Goal: Task Accomplishment & Management: Manage account settings

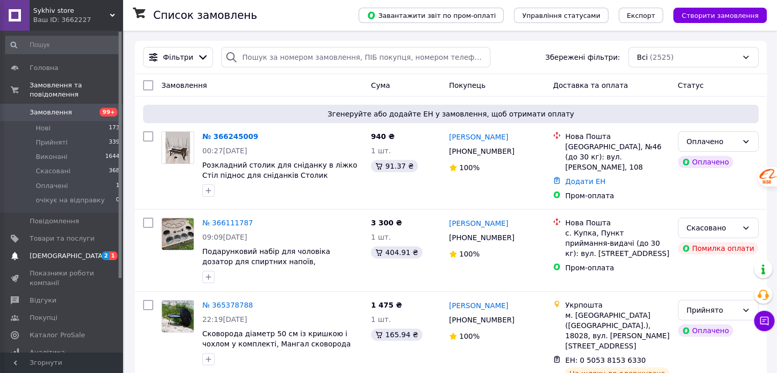
click at [73, 251] on span "[DEMOGRAPHIC_DATA]" at bounding box center [62, 255] width 65 height 9
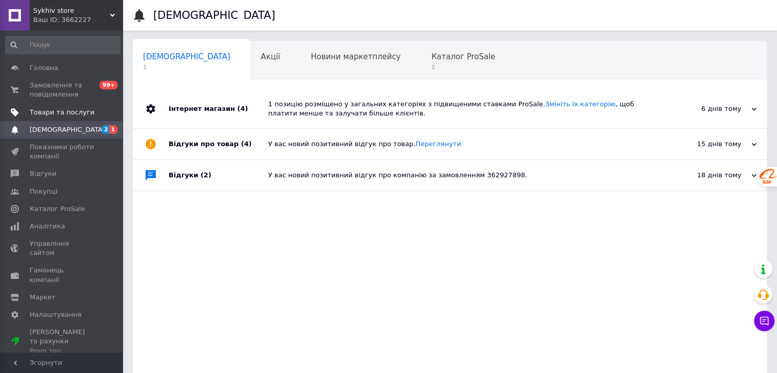
click at [61, 112] on span "Товари та послуги" at bounding box center [62, 112] width 65 height 9
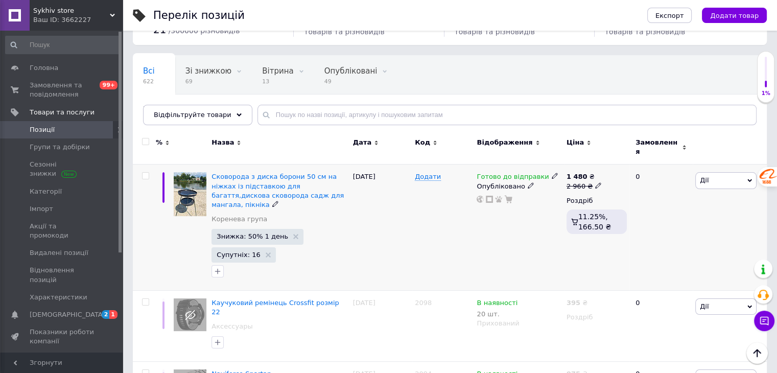
scroll to position [51, 0]
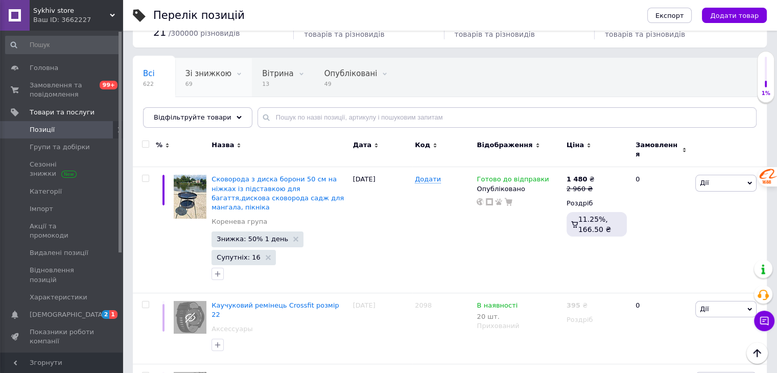
click at [194, 80] on span "69" at bounding box center [208, 84] width 46 height 8
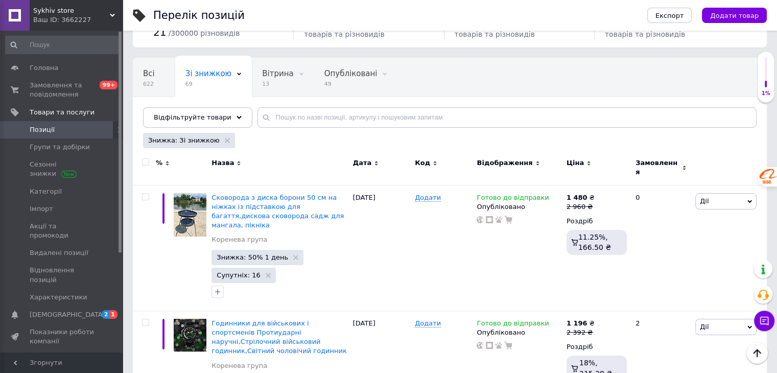
click at [145, 158] on span at bounding box center [145, 161] width 7 height 7
click at [145, 159] on input "checkbox" at bounding box center [145, 162] width 7 height 7
checkbox input "true"
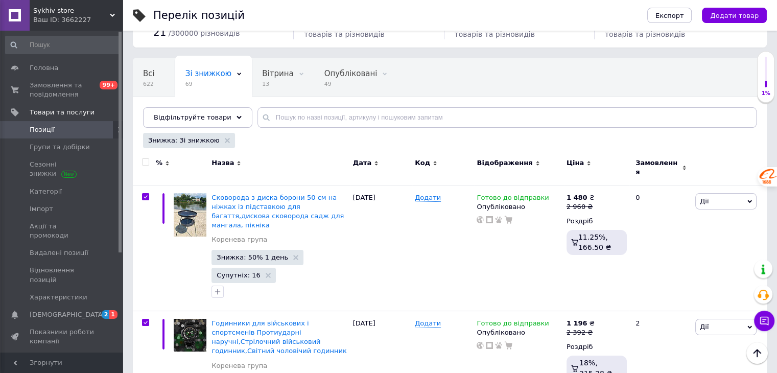
checkbox input "true"
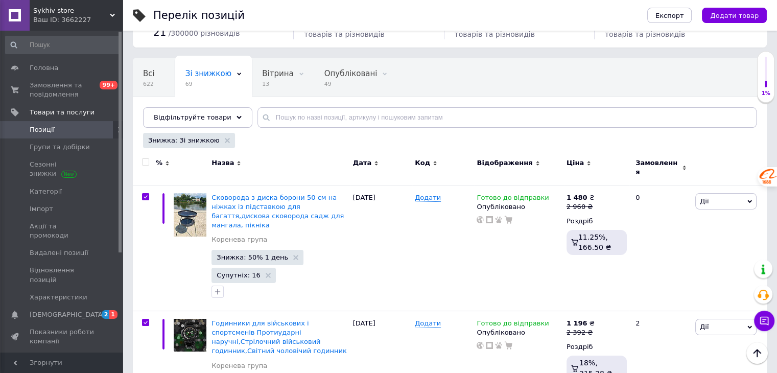
checkbox input "true"
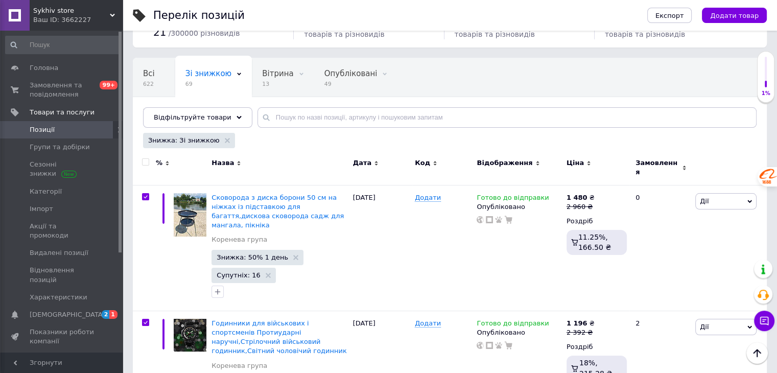
checkbox input "true"
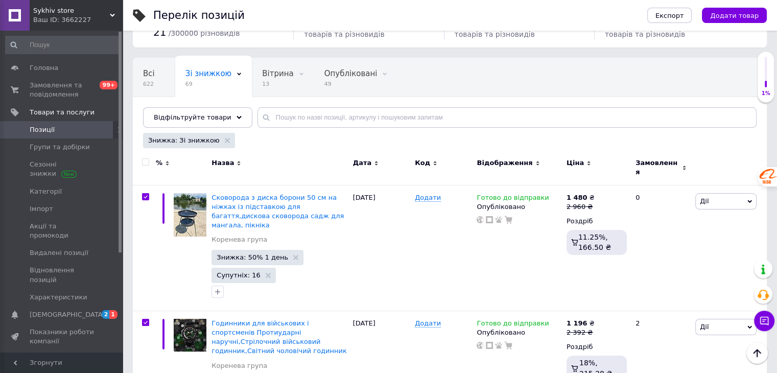
checkbox input "true"
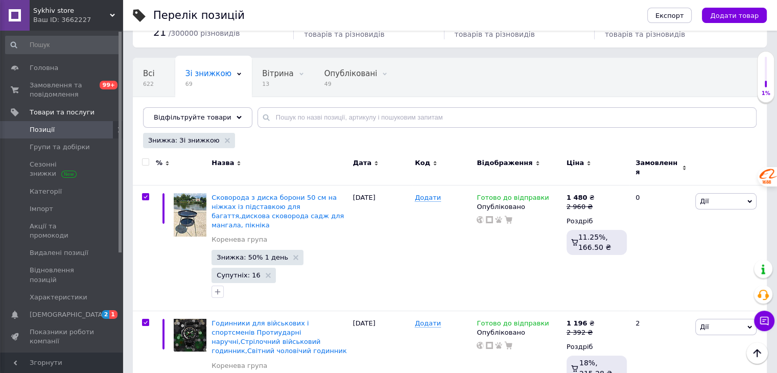
checkbox input "true"
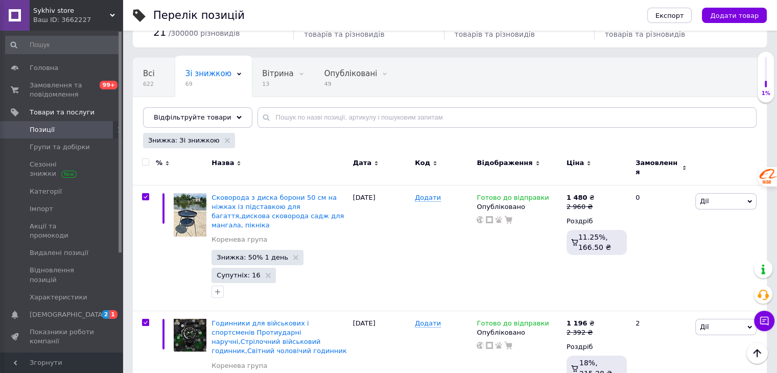
checkbox input "true"
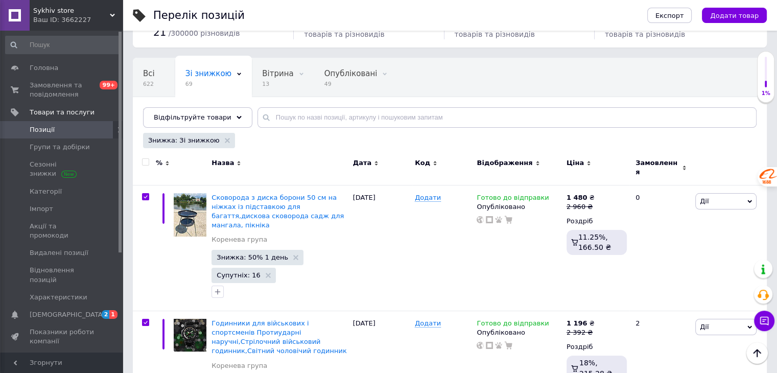
checkbox input "true"
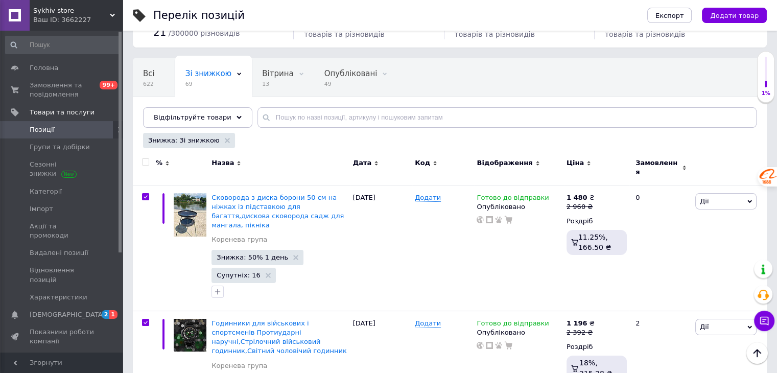
checkbox input "true"
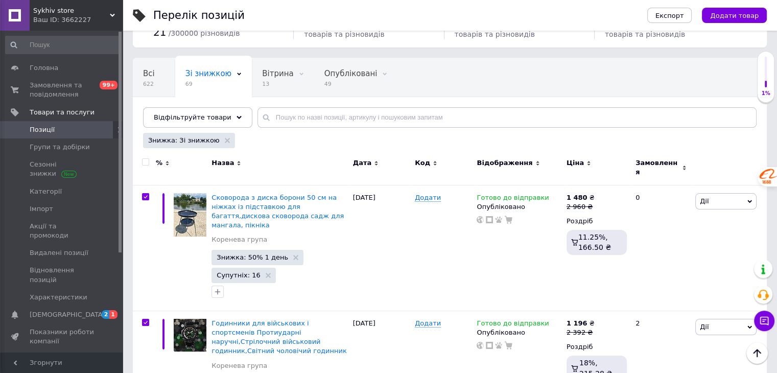
checkbox input "true"
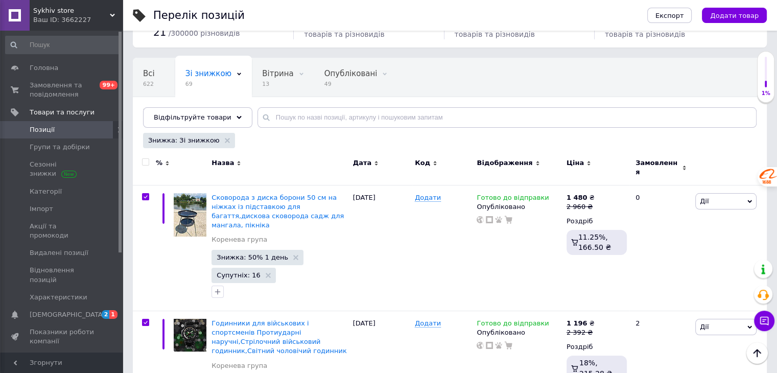
checkbox input "true"
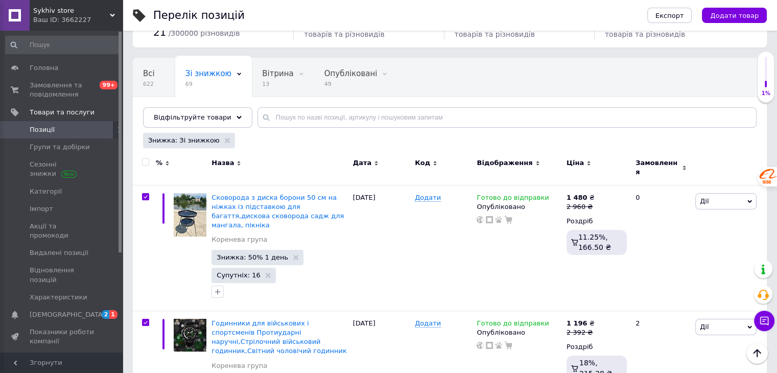
checkbox input "true"
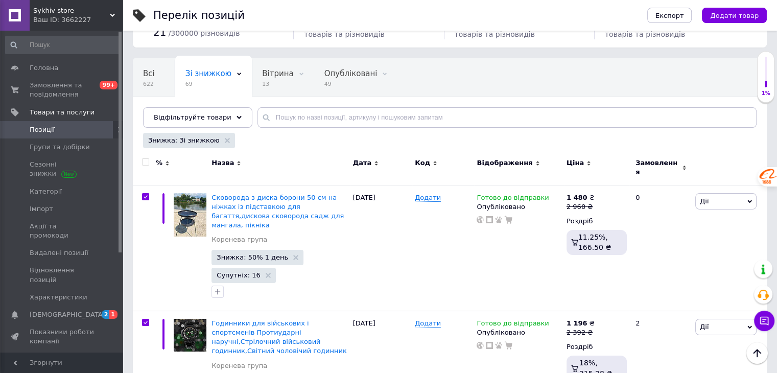
checkbox input "true"
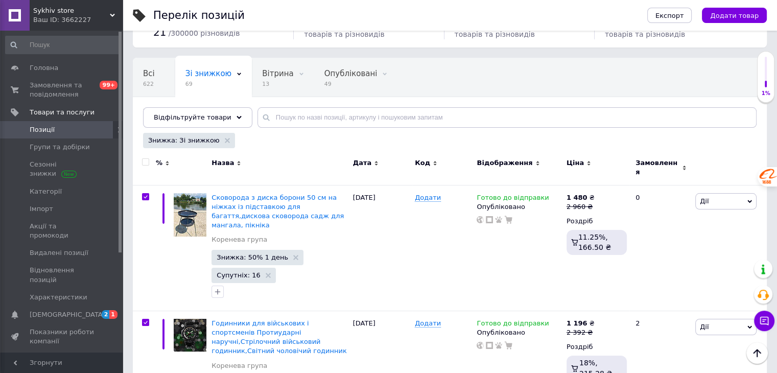
checkbox input "true"
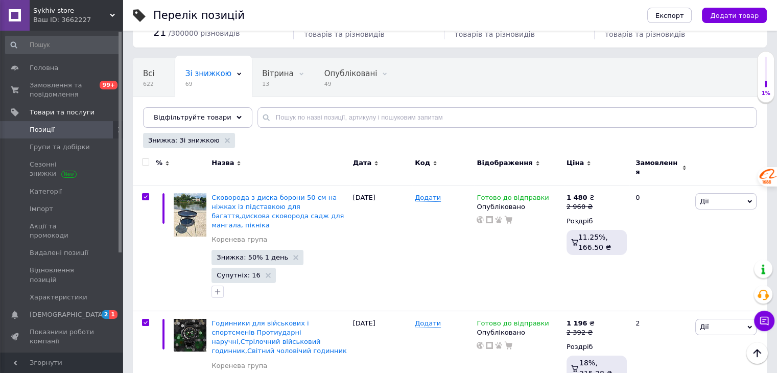
checkbox input "true"
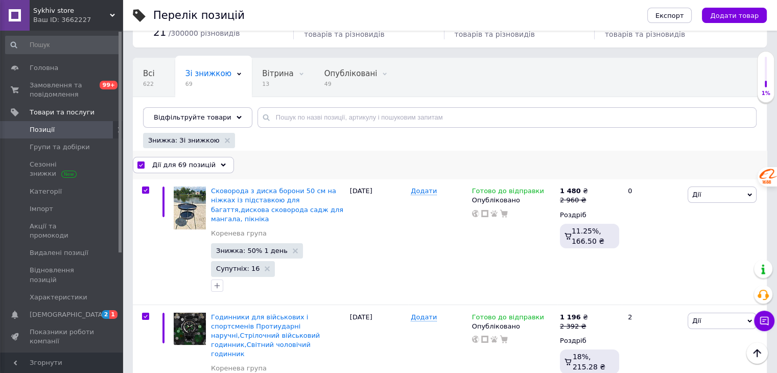
click at [190, 167] on span "Дії для 69 позицій" at bounding box center [183, 164] width 63 height 9
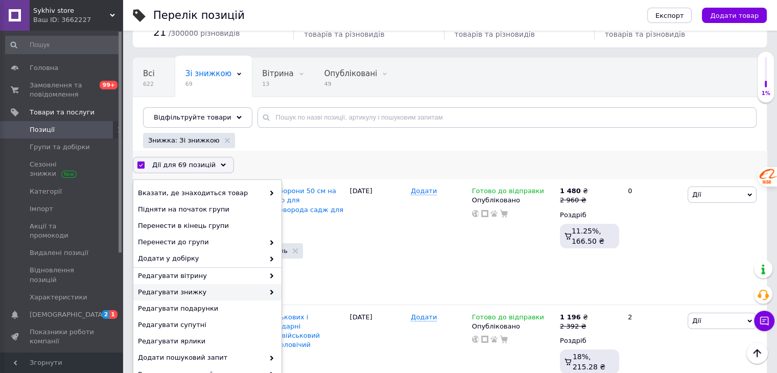
click at [181, 291] on span "Редагувати знижку" at bounding box center [201, 291] width 126 height 9
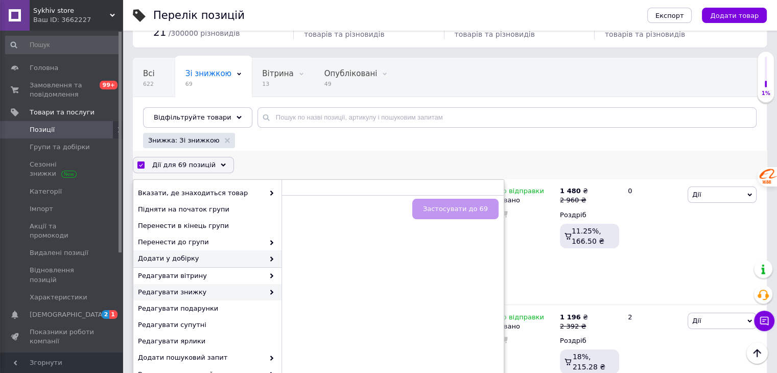
click at [235, 289] on span "Редагувати знижку" at bounding box center [201, 291] width 126 height 9
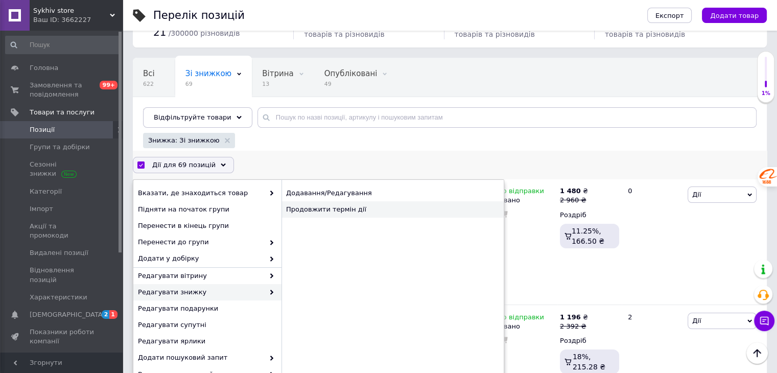
click at [321, 207] on div "Продовжити термін дії" at bounding box center [392, 209] width 222 height 16
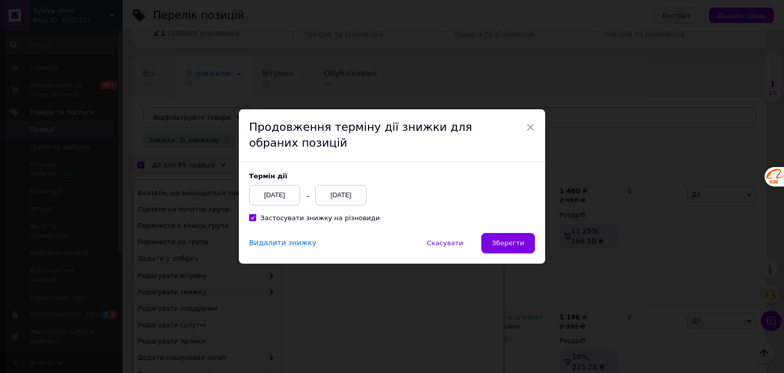
click at [349, 193] on div "12.10.2025" at bounding box center [341, 195] width 51 height 20
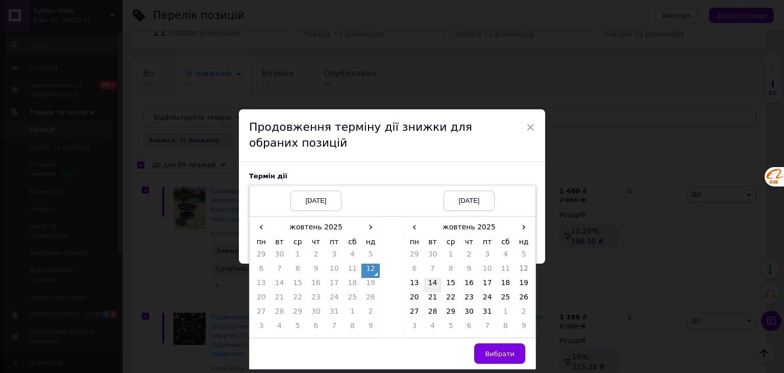
click at [433, 280] on td "14" at bounding box center [433, 285] width 18 height 14
click at [489, 360] on button "Вибрати" at bounding box center [499, 353] width 51 height 20
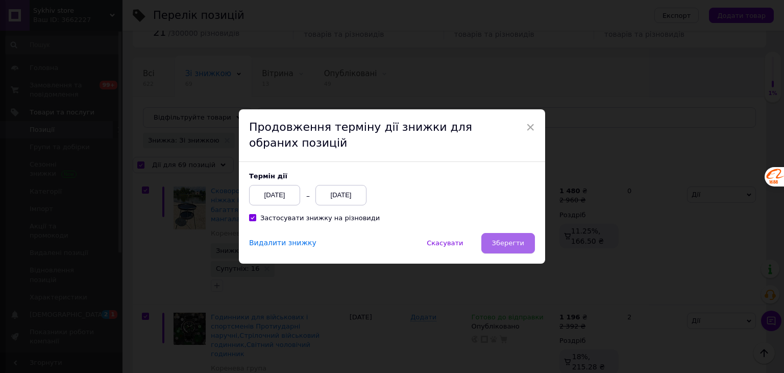
click at [495, 237] on button "Зберегти" at bounding box center [509, 243] width 54 height 20
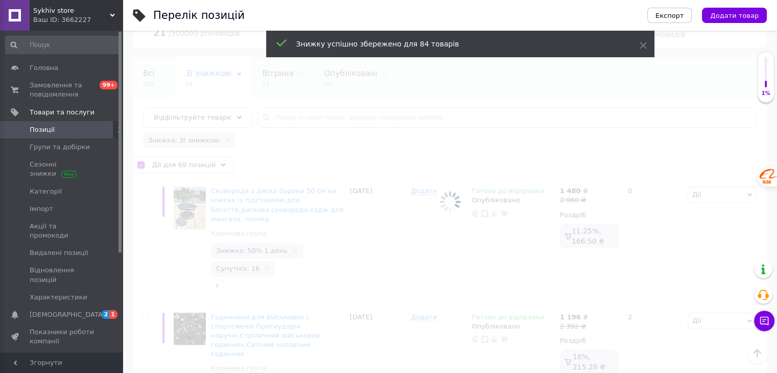
checkbox input "false"
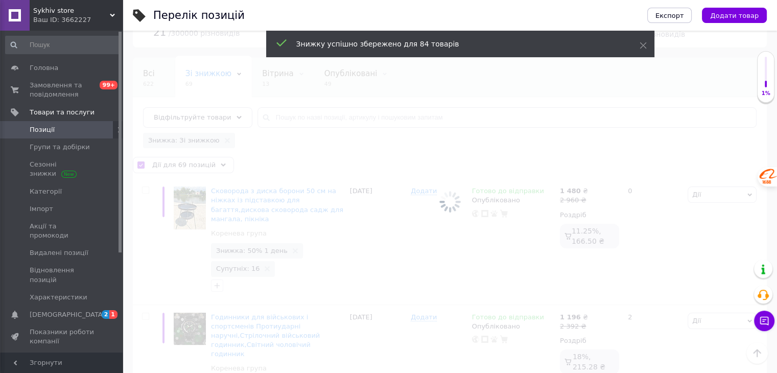
checkbox input "false"
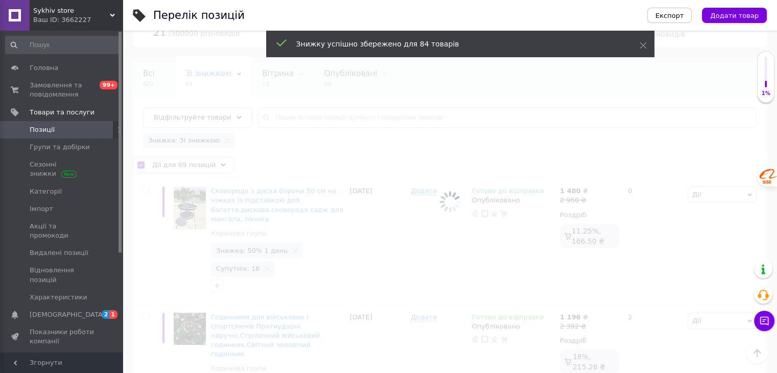
checkbox input "false"
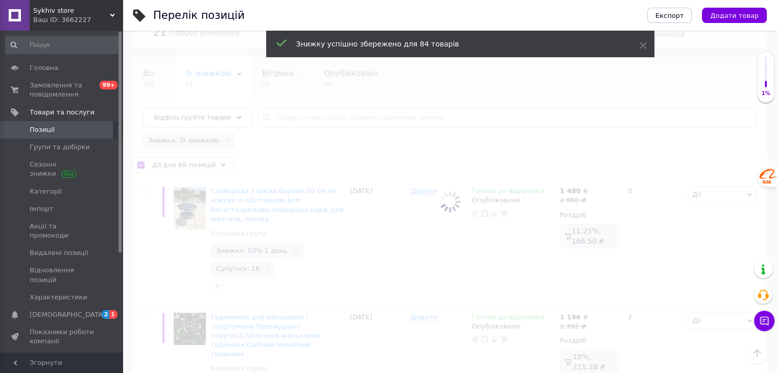
checkbox input "false"
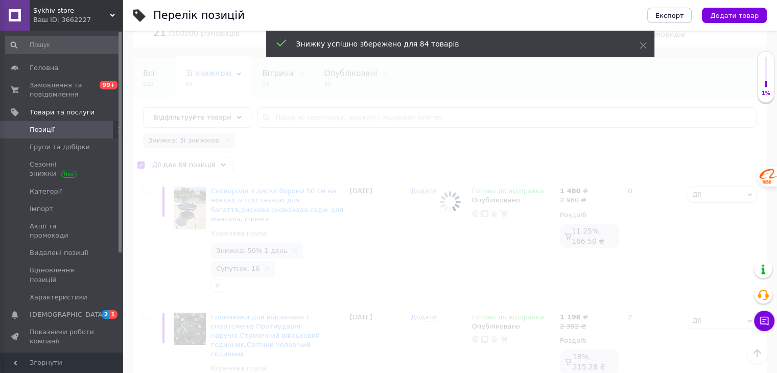
checkbox input "false"
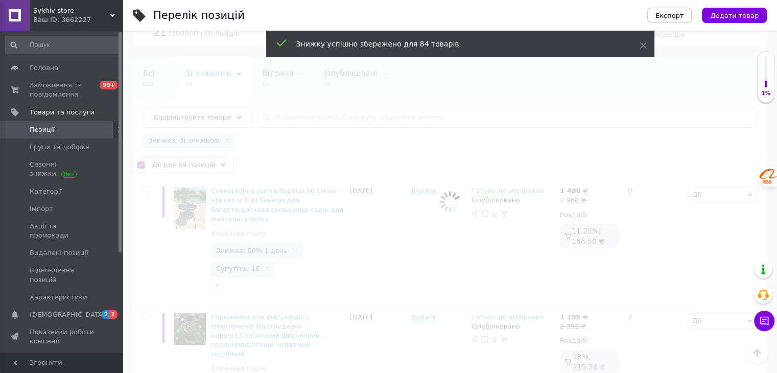
checkbox input "false"
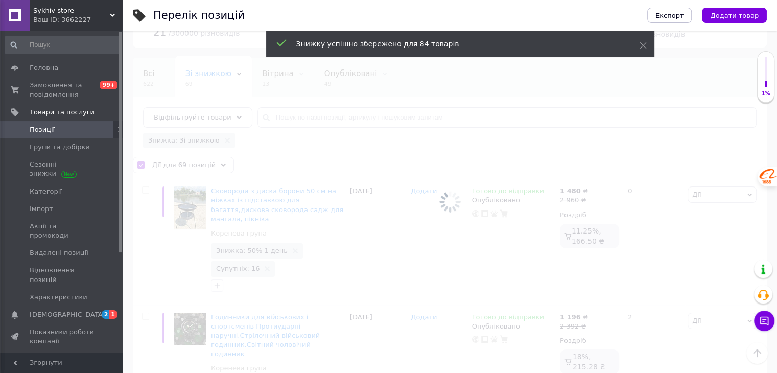
checkbox input "false"
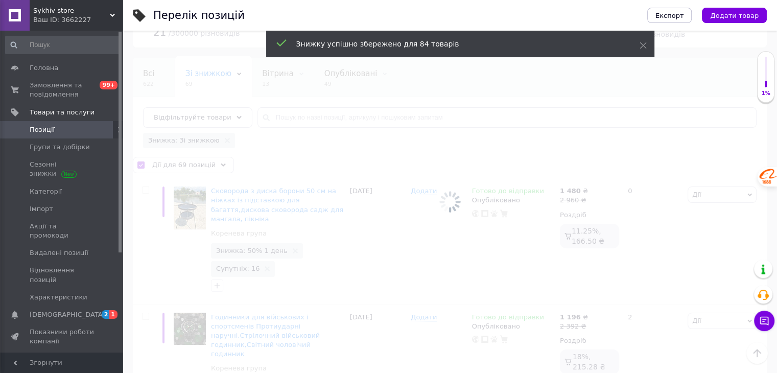
checkbox input "false"
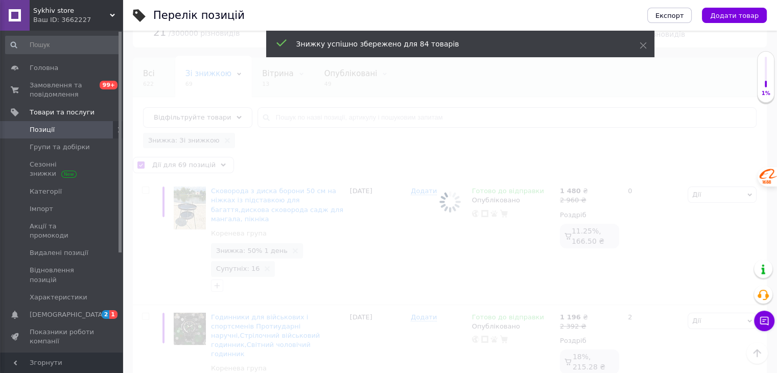
checkbox input "false"
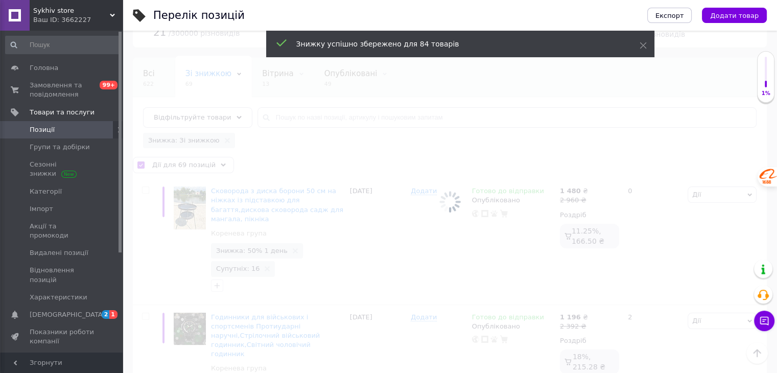
checkbox input "false"
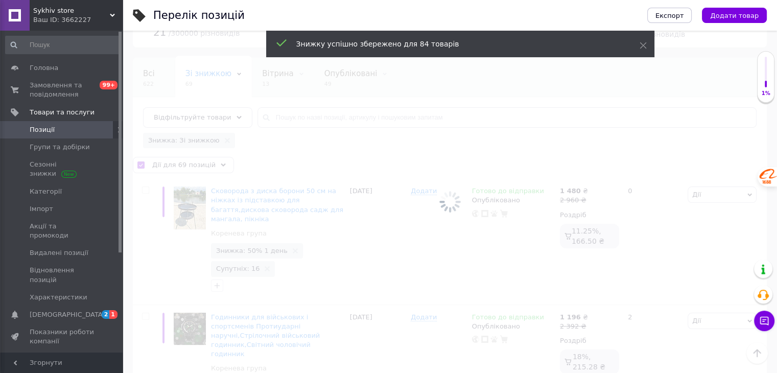
checkbox input "false"
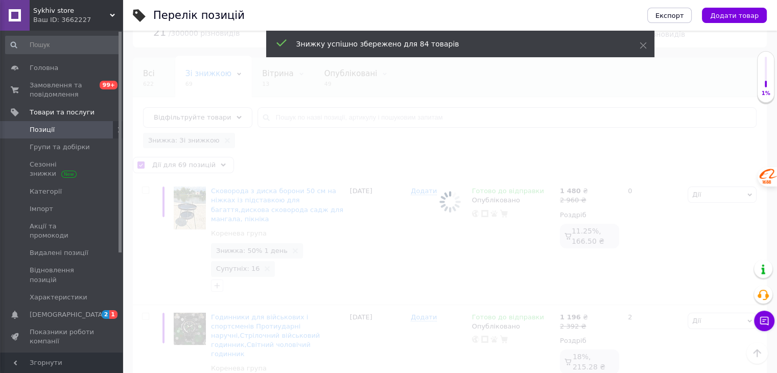
checkbox input "false"
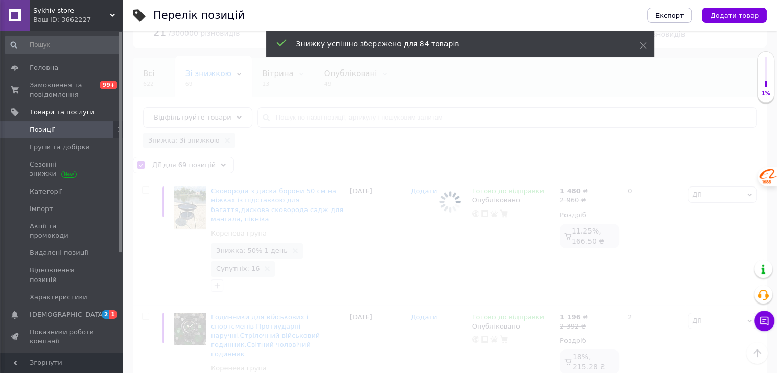
checkbox input "false"
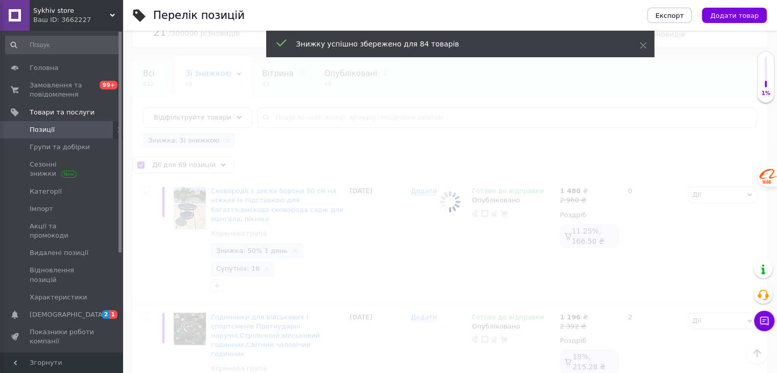
checkbox input "false"
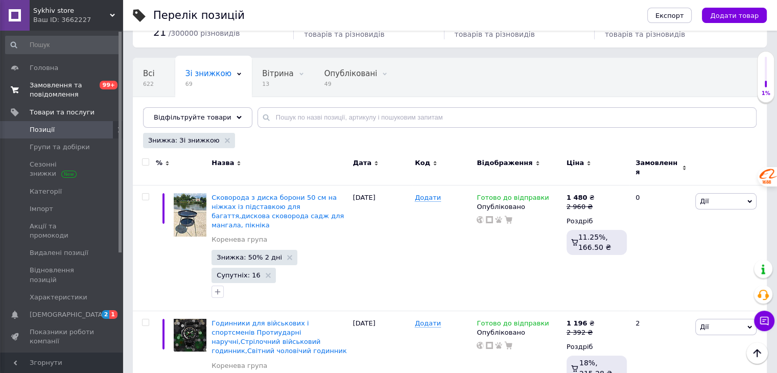
click at [67, 86] on span "Замовлення та повідомлення" at bounding box center [62, 90] width 65 height 18
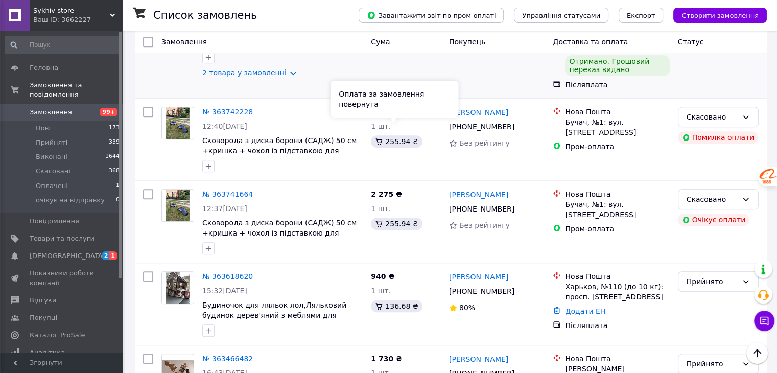
scroll to position [1021, 0]
